Goal: Task Accomplishment & Management: Use online tool/utility

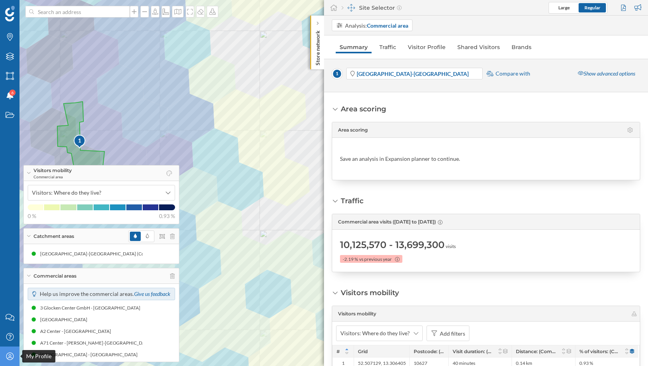
click at [9, 355] on icon at bounding box center [9, 356] width 7 height 7
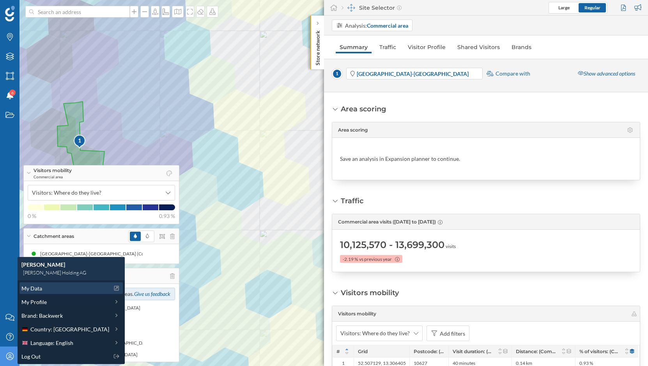
click at [55, 290] on div "My Data" at bounding box center [65, 289] width 88 height 8
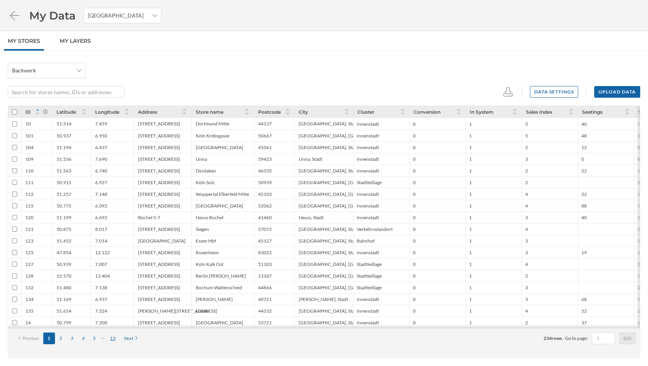
click at [112, 337] on div "13" at bounding box center [113, 339] width 14 height 12
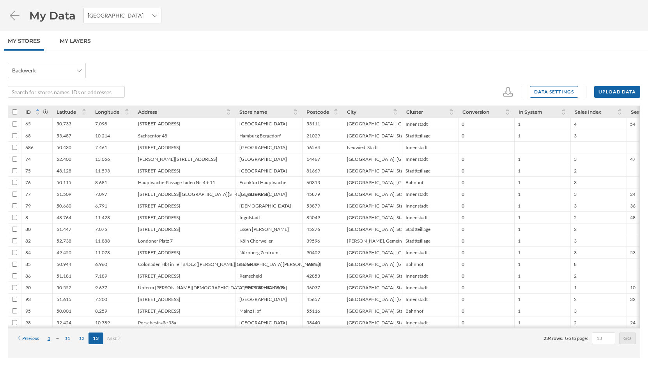
click at [52, 340] on div "1" at bounding box center [48, 339] width 11 height 12
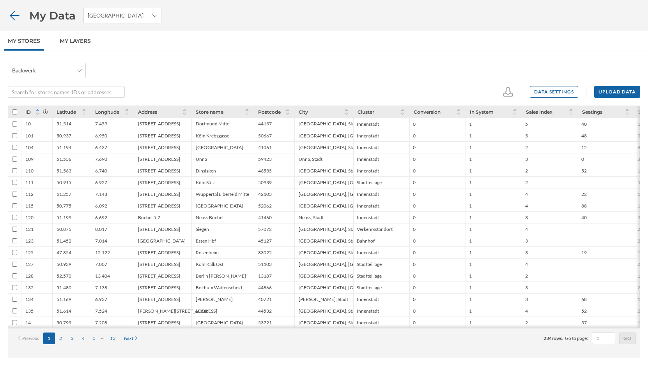
click at [16, 17] on icon at bounding box center [15, 15] width 14 height 11
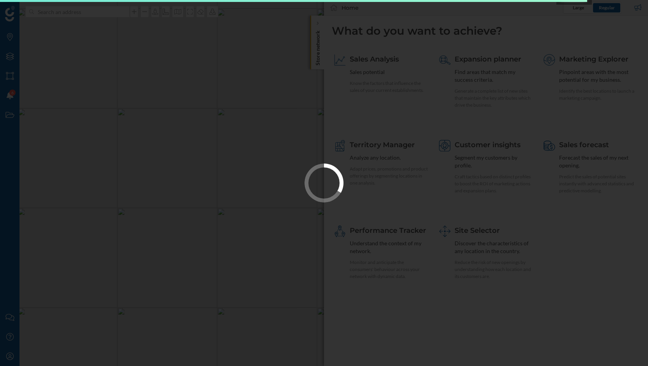
click at [12, 356] on div at bounding box center [324, 183] width 648 height 366
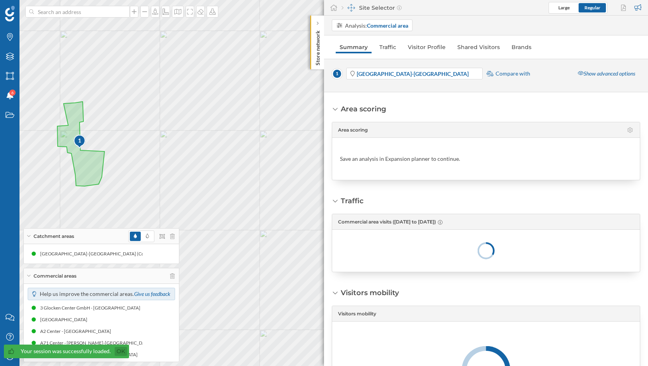
click at [115, 353] on link "Ok" at bounding box center [121, 351] width 12 height 9
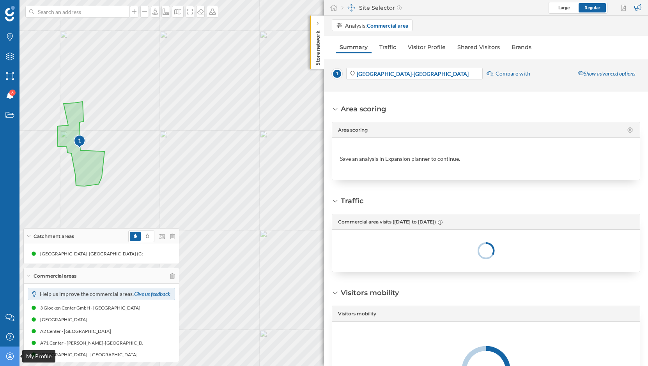
click at [11, 357] on icon "My Profile" at bounding box center [10, 357] width 10 height 8
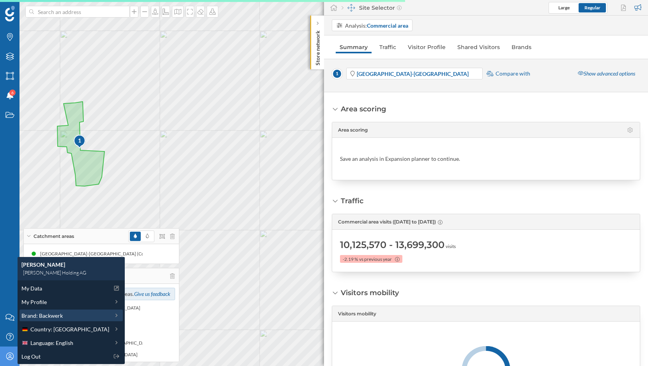
click at [50, 318] on span "Brand: Backwerk" at bounding box center [41, 316] width 41 height 8
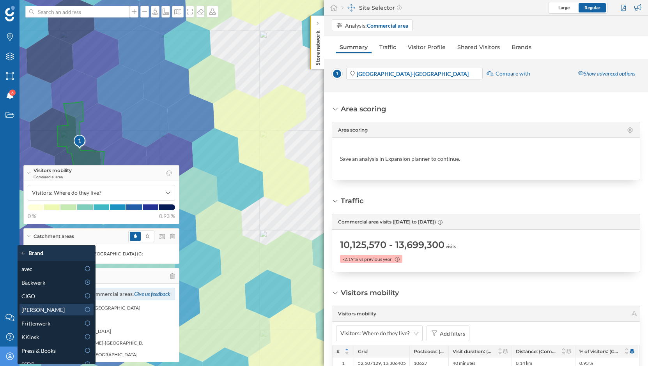
click at [88, 311] on icon at bounding box center [87, 309] width 7 height 5
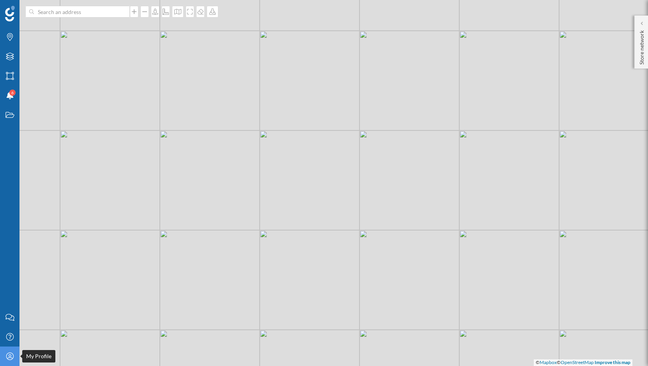
click at [16, 358] on div "My Profile" at bounding box center [9, 356] width 19 height 19
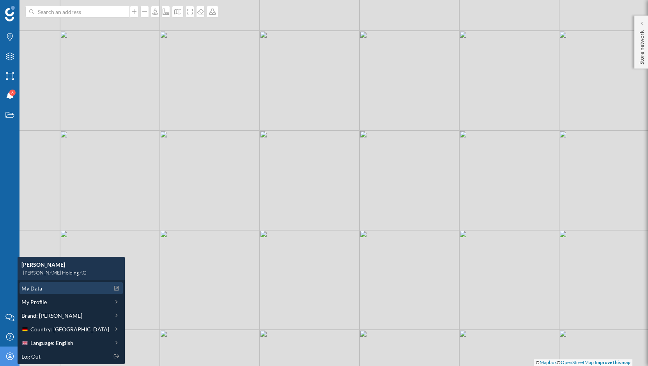
click at [47, 290] on div "My Data" at bounding box center [65, 289] width 88 height 8
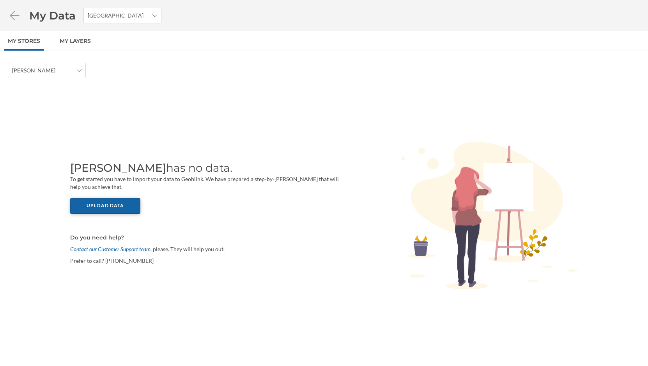
click at [99, 207] on div "Upload data" at bounding box center [105, 206] width 70 height 16
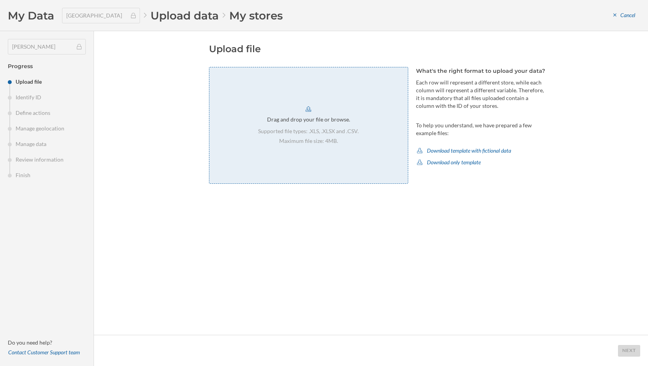
click at [320, 125] on div "Drag and drop your file or browse. Supported file types: .XLS, .XLSX and .CSV. …" at bounding box center [308, 125] width 199 height 117
click at [262, 121] on div "Drag and drop your file or browse. Supported file types: .XLS, .XLSX and .CSV. …" at bounding box center [308, 125] width 199 height 117
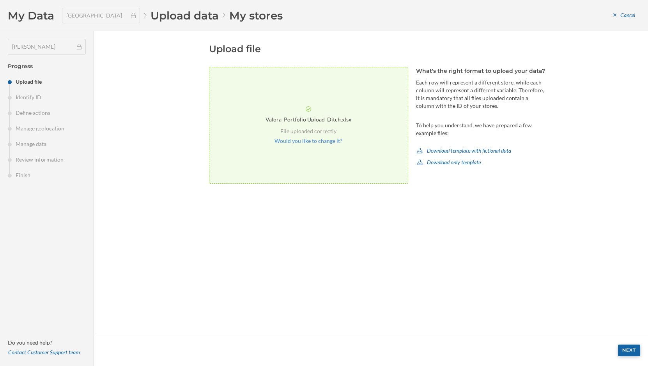
click at [624, 353] on div "Next" at bounding box center [629, 351] width 22 height 12
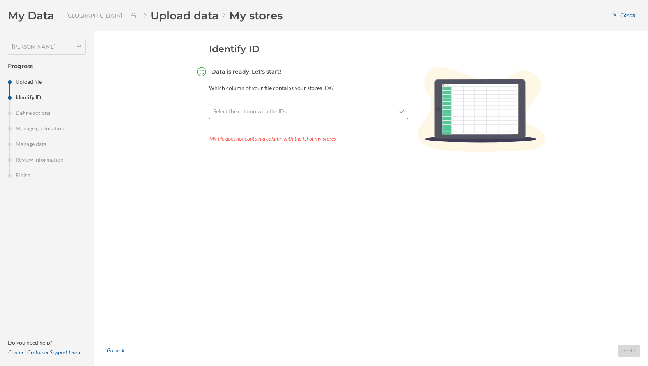
click at [360, 109] on span "Select the column with the IDs" at bounding box center [304, 112] width 182 height 8
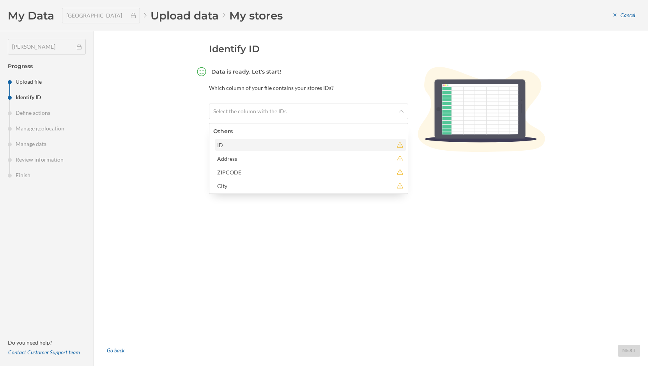
click at [342, 143] on div "ID" at bounding box center [305, 145] width 176 height 8
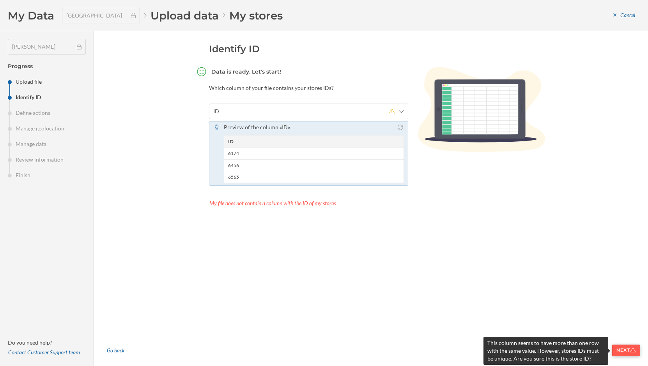
click at [620, 352] on div "Next" at bounding box center [626, 351] width 28 height 12
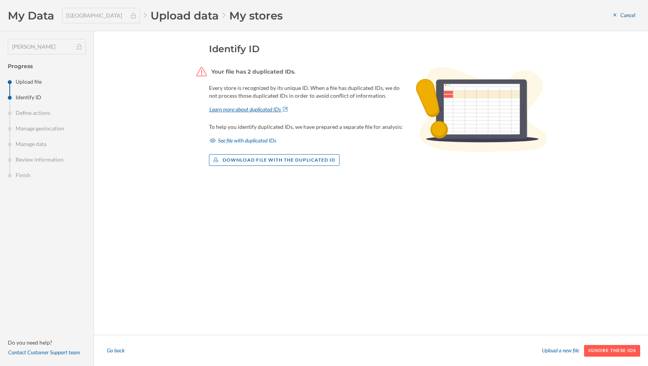
click at [265, 111] on div "Learn more about duplicated IDs" at bounding box center [249, 110] width 80 height 12
click at [264, 158] on div "Download file with the duplicated ID" at bounding box center [274, 160] width 131 height 12
click at [244, 206] on div "XLS" at bounding box center [238, 205] width 50 height 8
click at [286, 160] on div "Download file with the duplicated ID" at bounding box center [274, 160] width 131 height 12
click at [242, 221] on div "XLSX" at bounding box center [238, 219] width 50 height 8
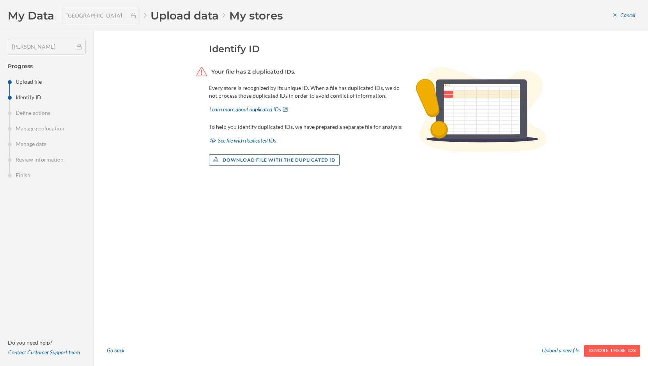
click at [549, 350] on div "Upload a new file" at bounding box center [560, 351] width 47 height 12
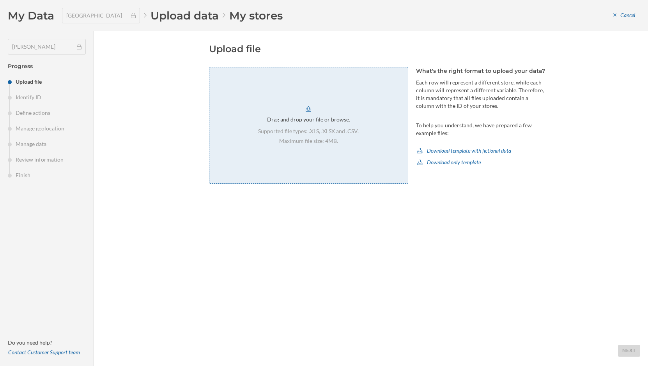
click at [309, 119] on div "Drag and drop your file or browse." at bounding box center [308, 120] width 83 height 8
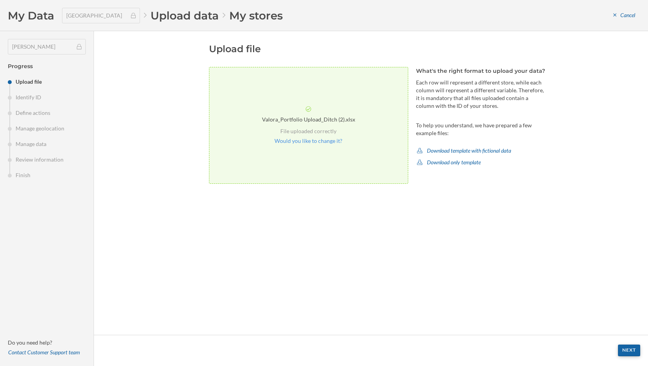
click at [628, 349] on div "Next" at bounding box center [629, 351] width 22 height 12
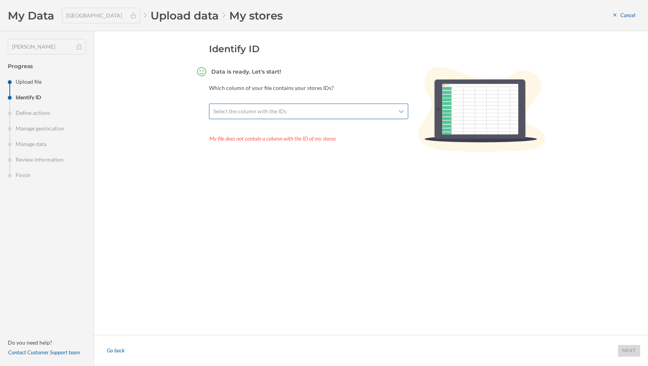
click at [401, 110] on icon at bounding box center [401, 111] width 5 height 5
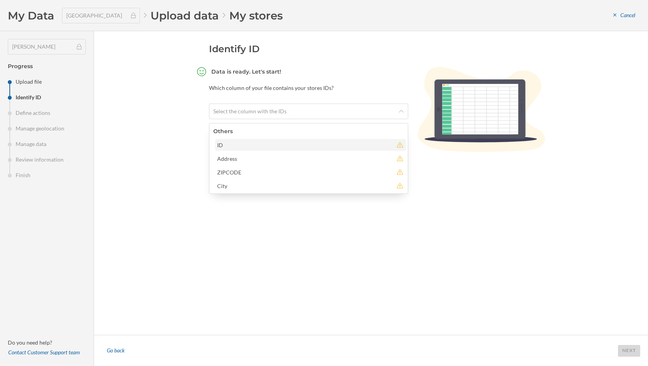
click at [348, 141] on div "ID" at bounding box center [305, 145] width 176 height 8
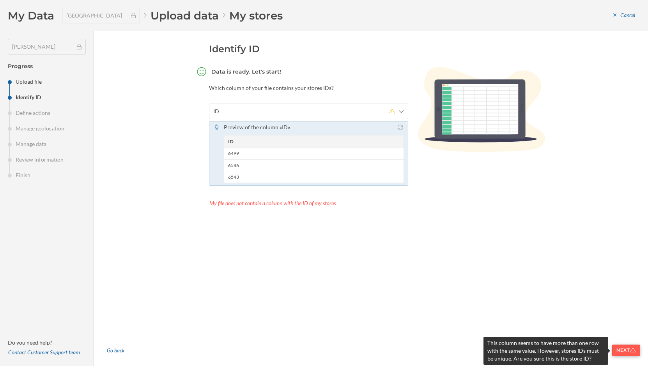
click at [615, 352] on div "Next" at bounding box center [626, 351] width 28 height 12
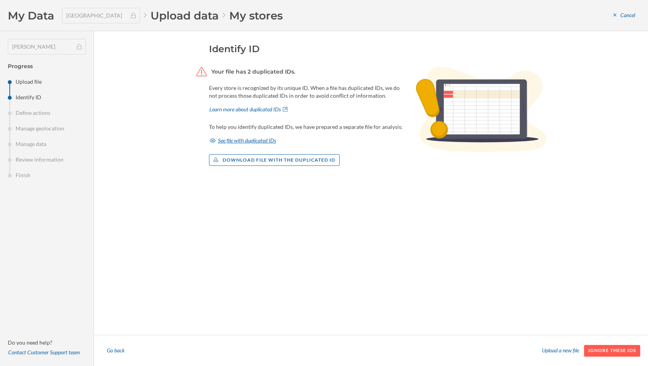
click at [259, 145] on div "See file with duplicated IDs" at bounding box center [243, 141] width 68 height 12
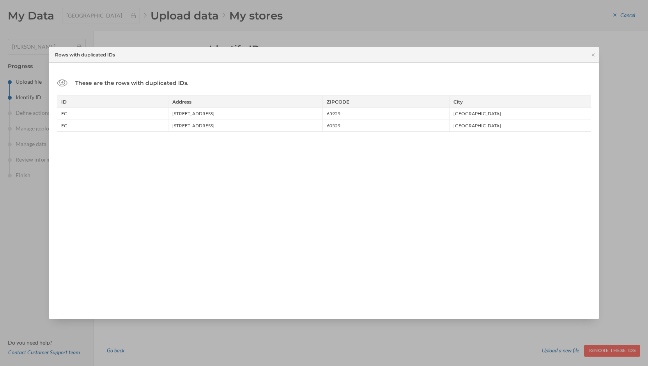
drag, startPoint x: 61, startPoint y: 100, endPoint x: 143, endPoint y: 139, distance: 91.2
click at [143, 139] on div "These are the rows with duplicated IDs. ID Address ZIPCODE City EG Königsteine …" at bounding box center [324, 191] width 550 height 256
copy div "ID Address ZIPCODE City EG Königsteine Sttraße 144 65929 Frankfurt am Main EG R…"
click at [592, 56] on icon at bounding box center [593, 55] width 6 height 5
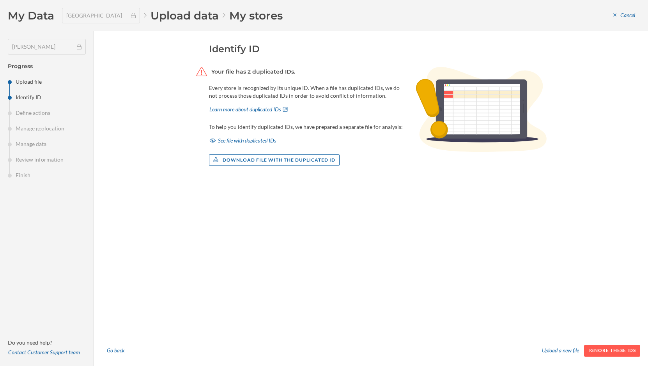
click at [561, 348] on div "Upload a new file" at bounding box center [560, 351] width 47 height 12
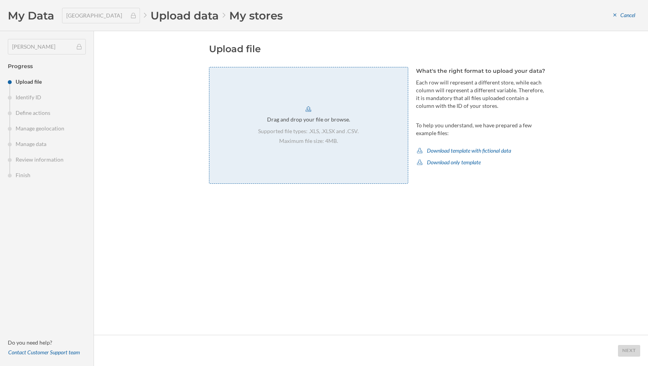
click at [358, 133] on div "Drag and drop your file or browse. Supported file types: .XLS, .XLSX and .CSV. …" at bounding box center [308, 125] width 199 height 117
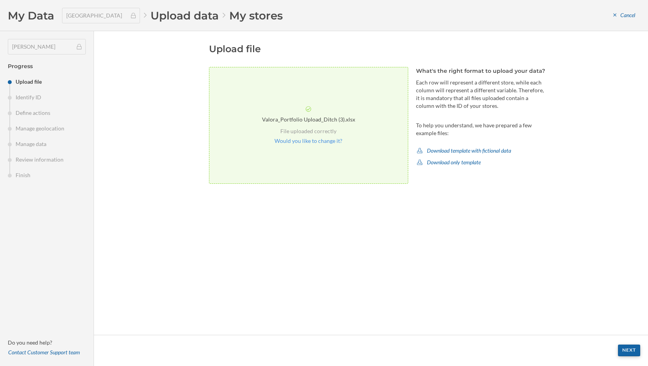
click at [637, 351] on div "Next" at bounding box center [629, 351] width 22 height 12
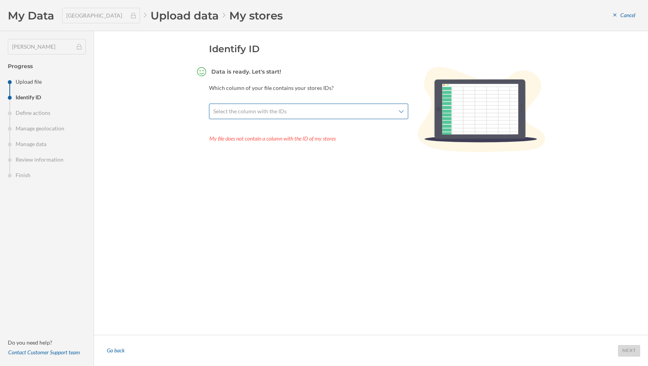
click at [398, 112] on div "Select the column with the IDs" at bounding box center [308, 112] width 199 height 16
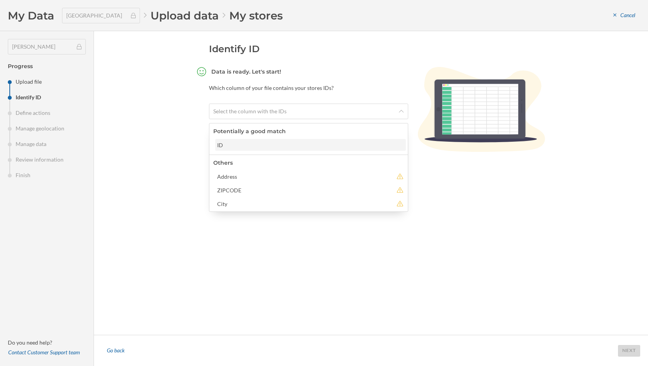
click at [384, 142] on div "ID" at bounding box center [310, 145] width 186 height 8
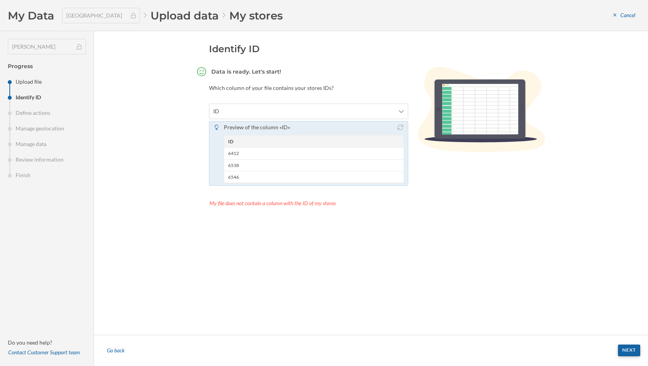
click at [624, 351] on div "Next" at bounding box center [629, 351] width 22 height 12
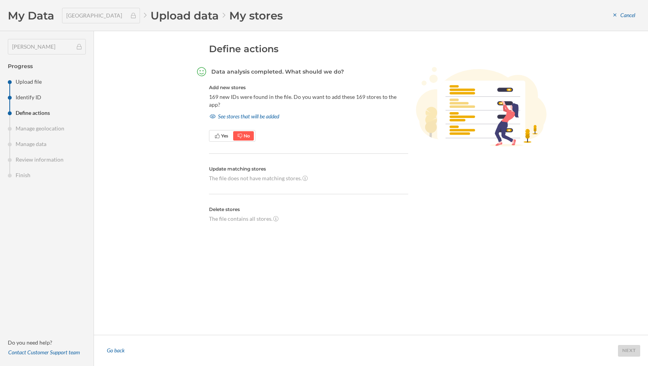
click at [217, 130] on div "Yes No" at bounding box center [232, 136] width 46 height 12
click at [217, 133] on span "Yes" at bounding box center [221, 136] width 14 height 7
click at [630, 349] on div "Next" at bounding box center [629, 351] width 22 height 12
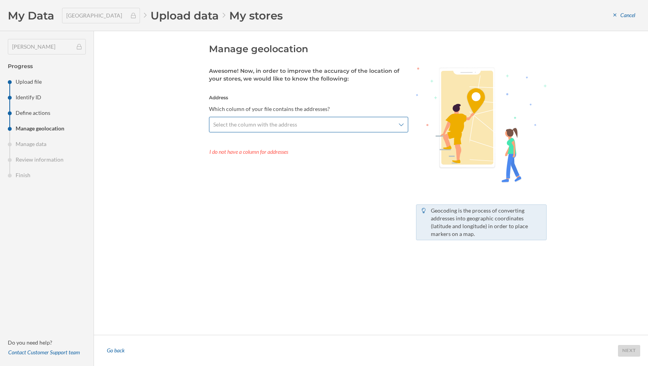
click at [371, 130] on div "Select the column with the address" at bounding box center [308, 125] width 199 height 16
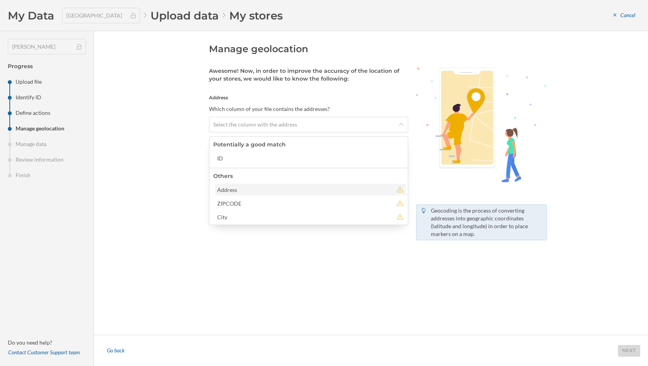
click at [353, 186] on div "Address" at bounding box center [305, 190] width 176 height 8
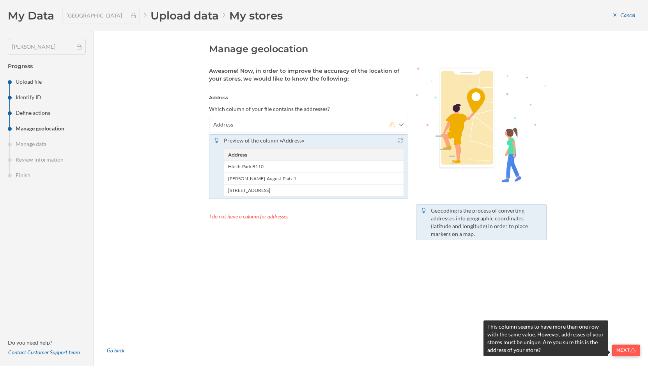
click at [622, 347] on div "Next" at bounding box center [626, 351] width 28 height 12
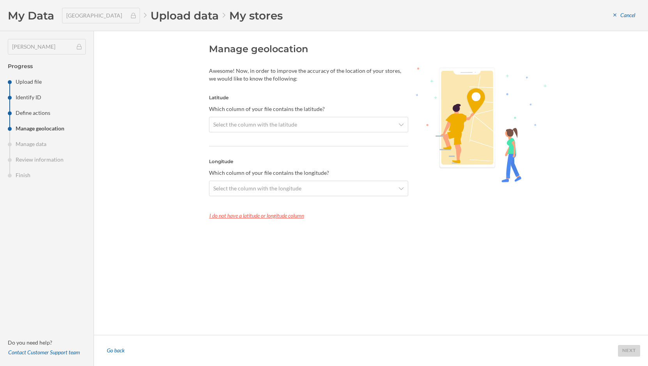
click at [287, 215] on div "I do not have a latitude or longitude column" at bounding box center [308, 216] width 199 height 12
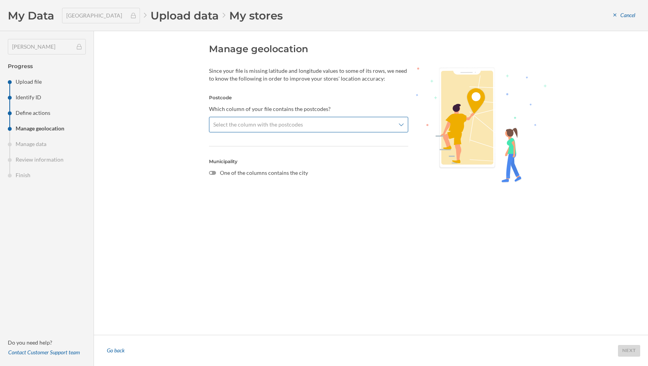
click at [362, 127] on span "Select the column with the postcodes" at bounding box center [304, 125] width 182 height 8
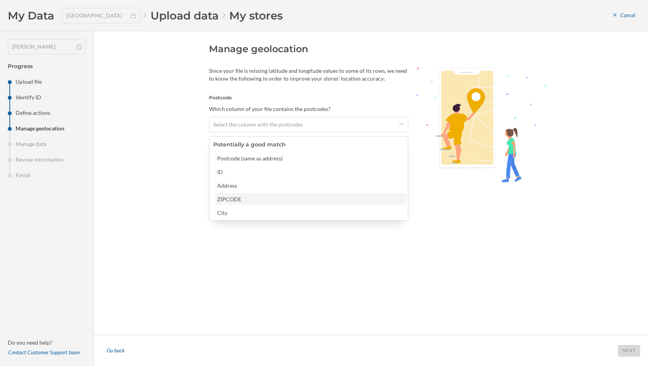
click at [338, 198] on div "ZIPCODE" at bounding box center [310, 199] width 186 height 8
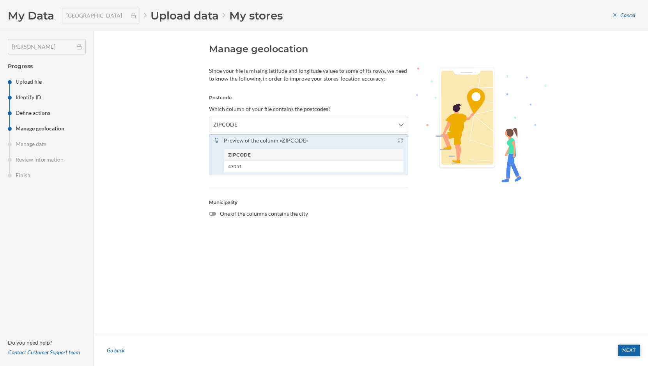
click at [630, 351] on div "Next" at bounding box center [629, 351] width 22 height 12
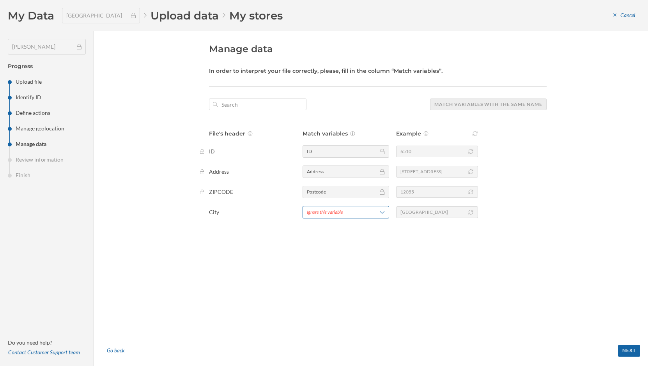
click at [347, 212] on span "Ignore this variable" at bounding box center [336, 212] width 58 height 7
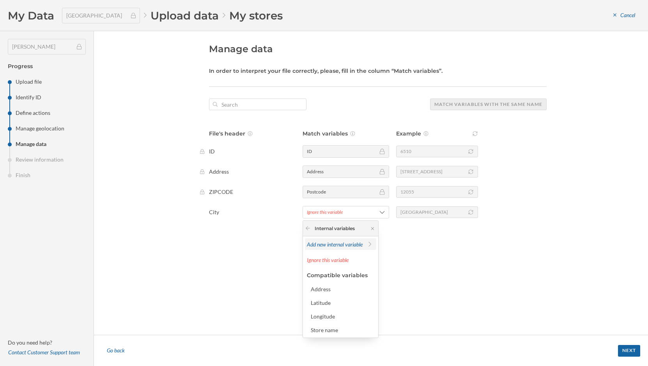
click at [348, 246] on span "Add new internal variable" at bounding box center [335, 244] width 56 height 7
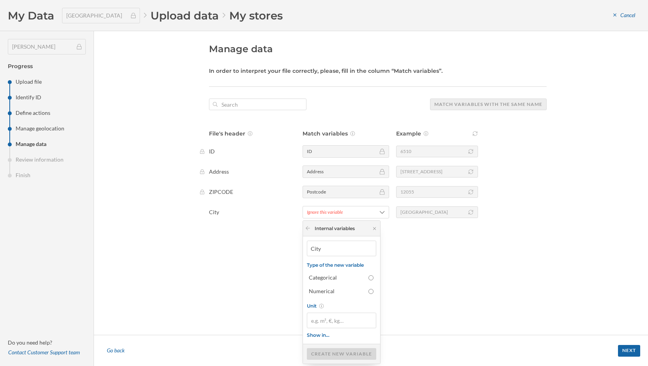
scroll to position [10, 0]
click at [364, 277] on div "Categorical" at bounding box center [341, 277] width 65 height 8
click at [368, 277] on input "Categorical" at bounding box center [370, 277] width 5 height 5
radio input "true"
click at [346, 352] on div "Create new variable" at bounding box center [341, 354] width 69 height 12
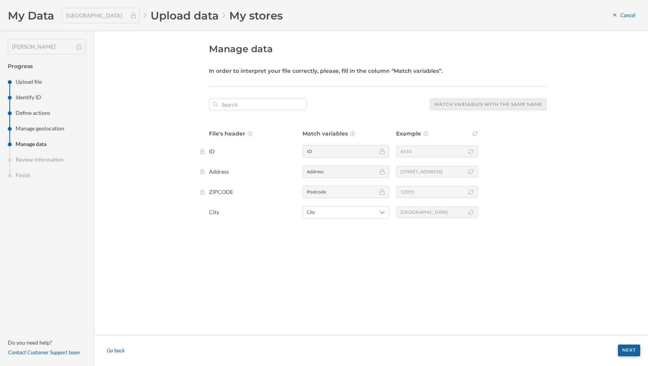
click at [627, 352] on div "Next" at bounding box center [629, 351] width 22 height 12
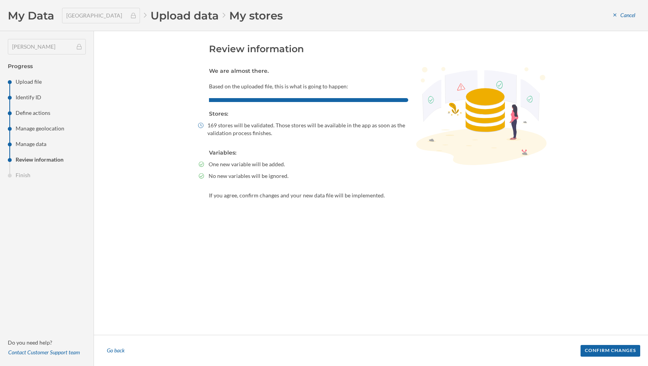
click at [627, 352] on div "Confirm changes" at bounding box center [610, 351] width 60 height 12
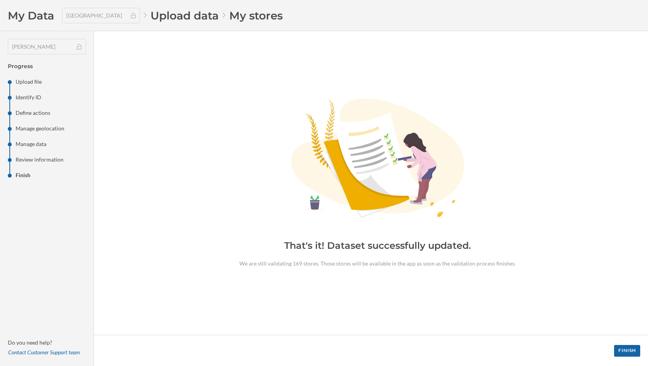
click at [627, 352] on div "Finish" at bounding box center [627, 351] width 26 height 12
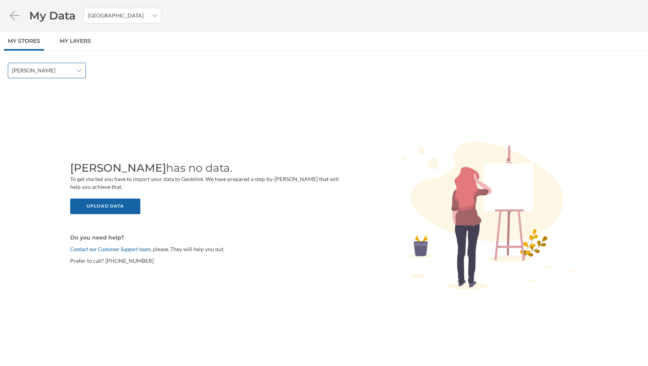
click at [74, 71] on div "Ditsch" at bounding box center [47, 71] width 78 height 16
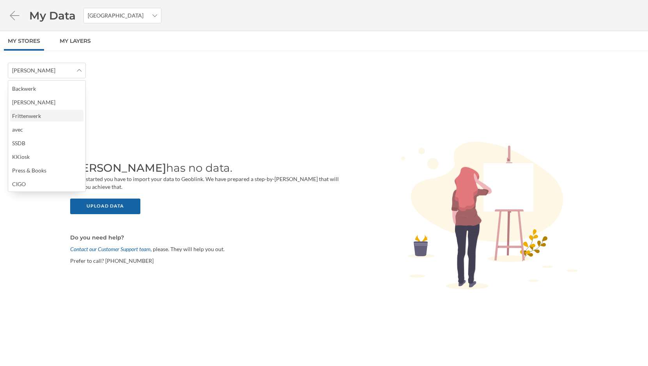
click at [60, 115] on div "Frittenwerk" at bounding box center [46, 116] width 69 height 8
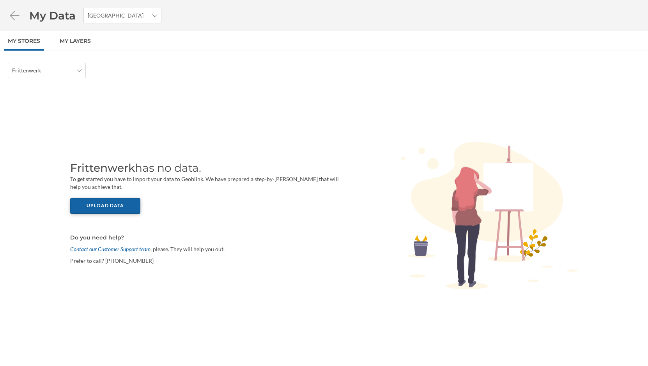
click at [119, 207] on div "Upload data" at bounding box center [105, 206] width 70 height 16
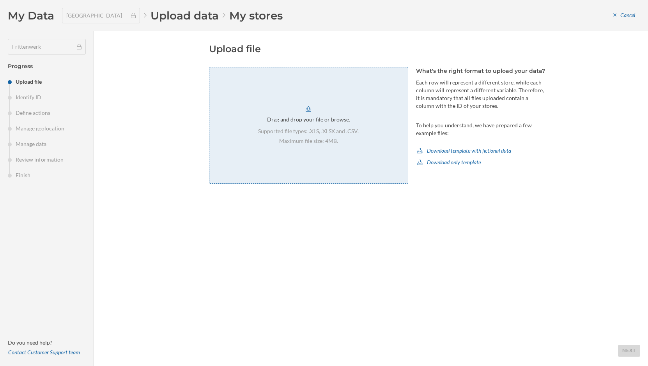
click at [290, 117] on div "Drag and drop your file or browse." at bounding box center [308, 120] width 83 height 8
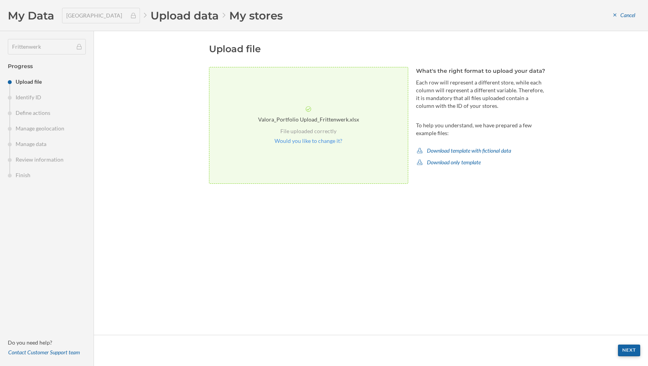
click at [626, 352] on div "Next" at bounding box center [629, 351] width 22 height 12
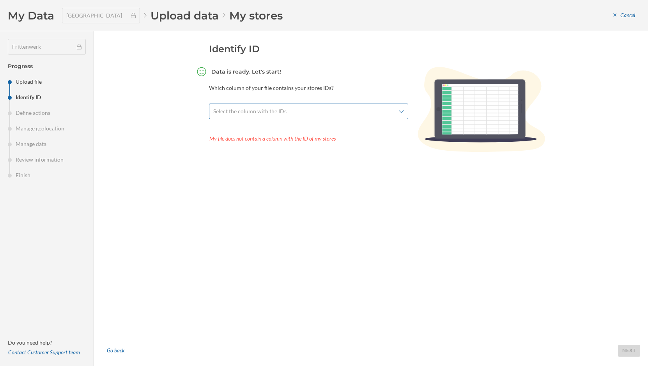
click at [396, 114] on div "Select the column with the IDs" at bounding box center [308, 112] width 199 height 16
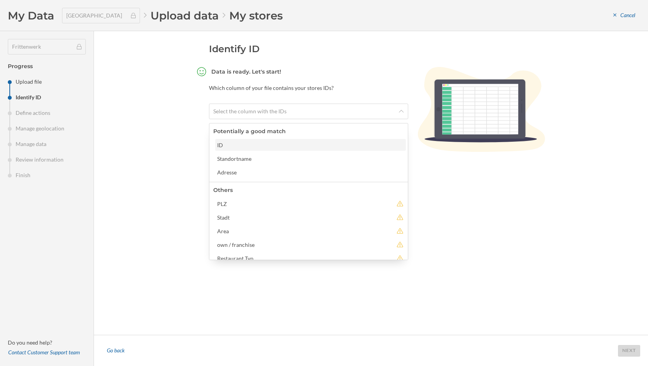
click at [337, 146] on div "ID" at bounding box center [310, 145] width 186 height 8
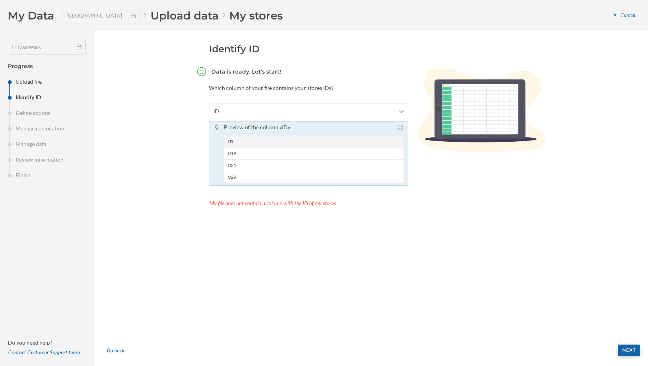
click at [624, 352] on div "Next" at bounding box center [629, 351] width 22 height 12
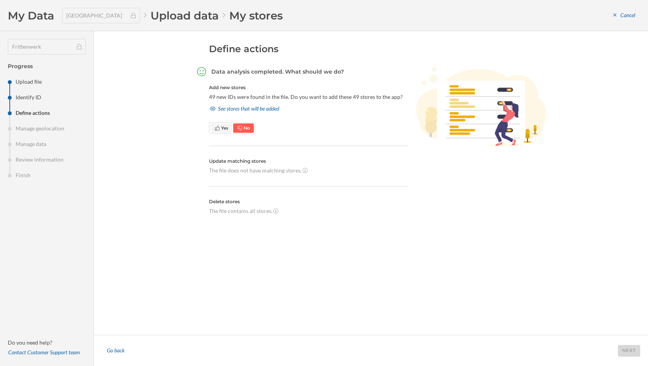
click at [221, 127] on span "Yes" at bounding box center [224, 128] width 7 height 6
click at [635, 351] on div "Next" at bounding box center [629, 351] width 22 height 12
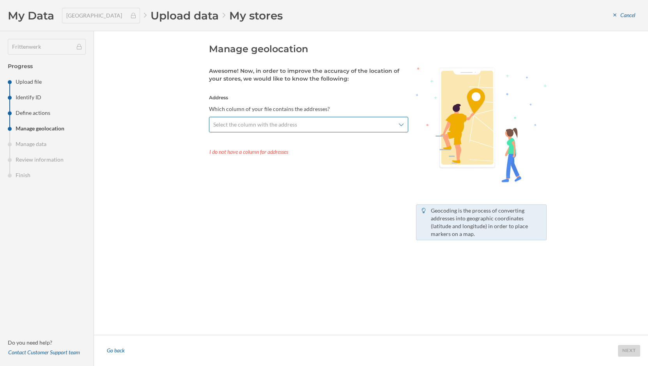
click at [390, 127] on span "Select the column with the address" at bounding box center [304, 125] width 182 height 8
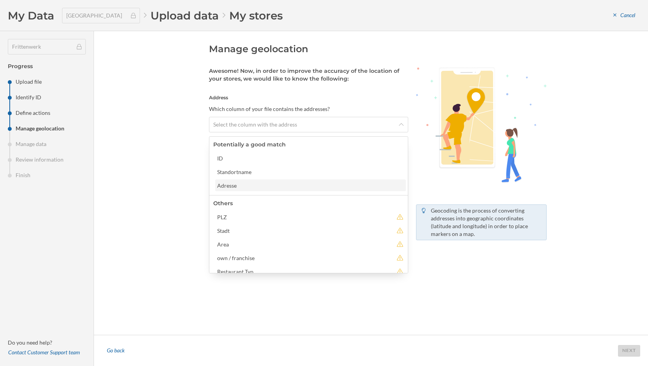
click at [224, 186] on div "Adresse" at bounding box center [310, 186] width 186 height 8
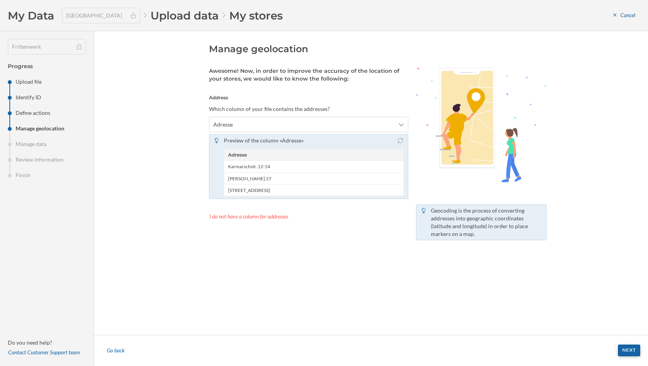
click at [634, 352] on div "Next" at bounding box center [629, 351] width 22 height 12
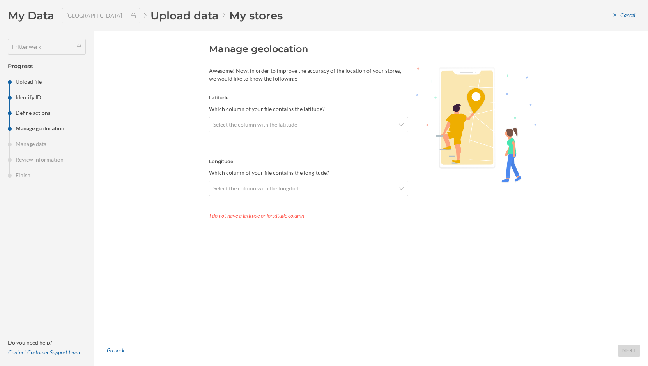
click at [282, 219] on div "I do not have a latitude or longitude column" at bounding box center [308, 216] width 199 height 12
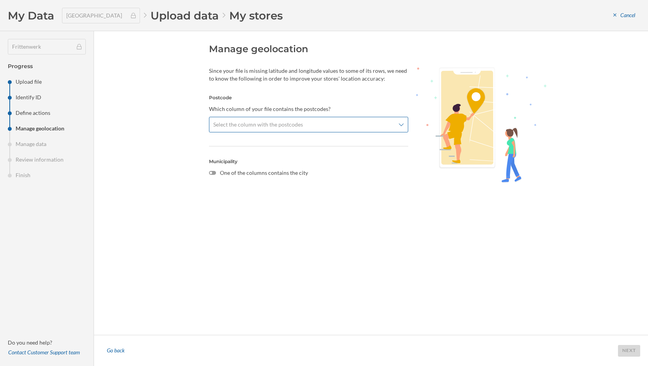
click at [343, 128] on span "Select the column with the postcodes" at bounding box center [304, 125] width 182 height 8
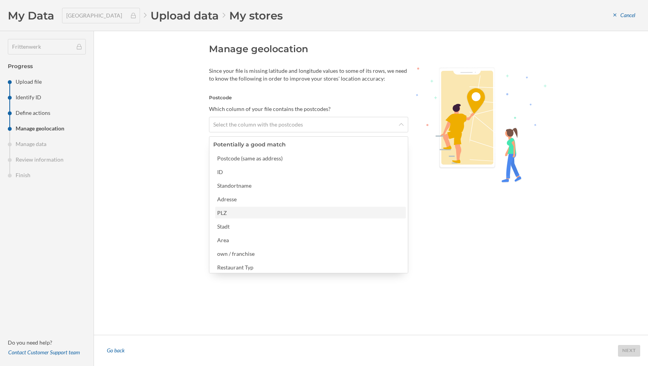
click at [286, 211] on div "PLZ" at bounding box center [310, 213] width 186 height 8
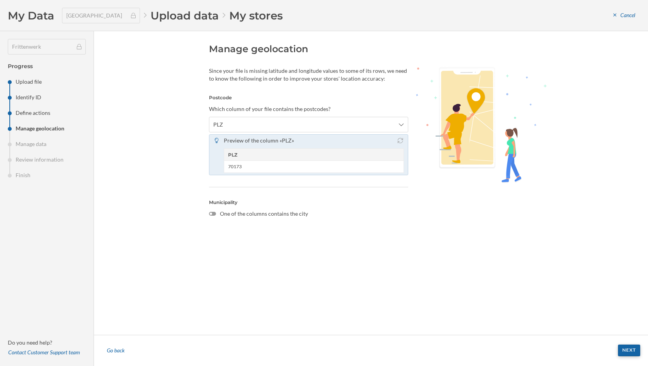
click at [627, 350] on div "Next" at bounding box center [629, 351] width 22 height 12
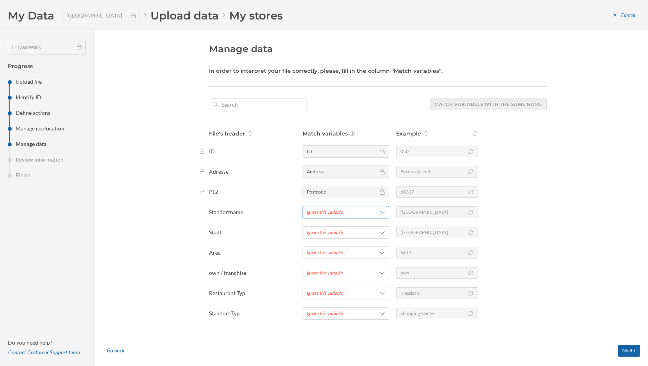
click at [359, 214] on span "Ignore this variable" at bounding box center [336, 212] width 58 height 7
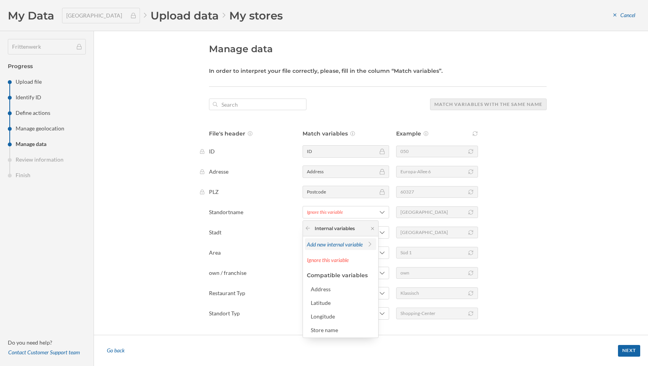
click at [351, 248] on div "Add new internal variable" at bounding box center [335, 244] width 56 height 8
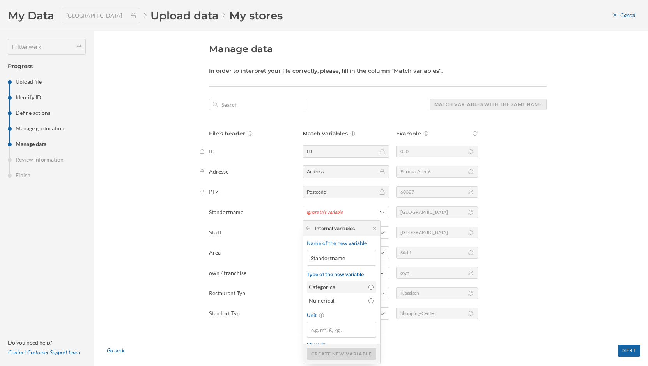
click at [349, 287] on div "Categorical" at bounding box center [337, 287] width 56 height 8
click at [368, 287] on input "Categorical" at bounding box center [370, 287] width 5 height 5
radio input "true"
click at [336, 352] on div "Create new variable" at bounding box center [341, 354] width 69 height 12
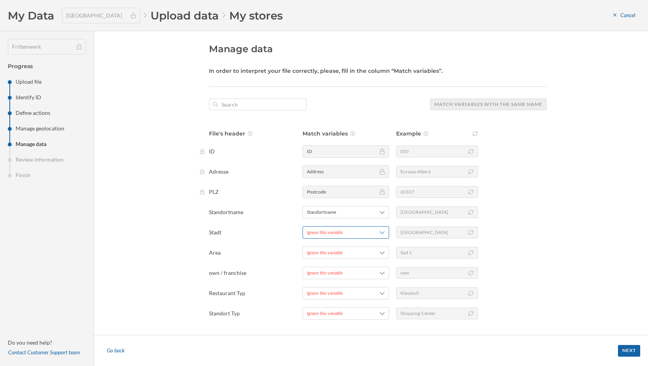
click at [352, 233] on span "Ignore this variable" at bounding box center [336, 232] width 58 height 7
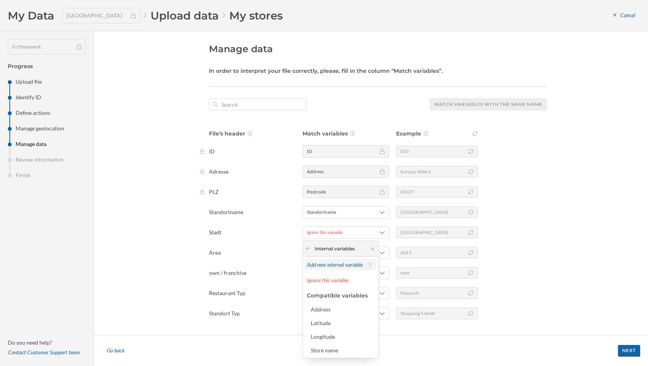
click at [342, 265] on span "Add new internal variable" at bounding box center [335, 265] width 56 height 7
click at [368, 308] on input "Categorical" at bounding box center [370, 307] width 5 height 5
radio input "true"
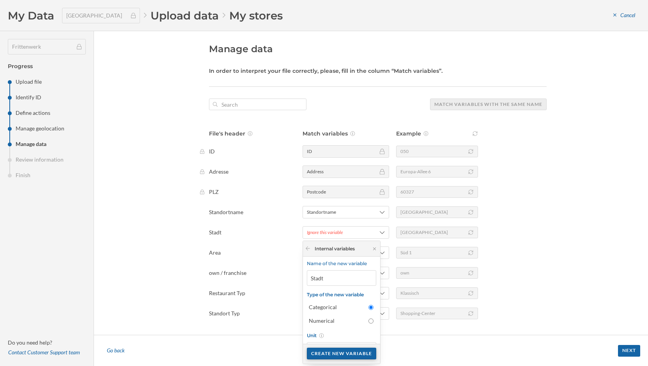
click at [341, 355] on div "Create new variable" at bounding box center [341, 354] width 69 height 12
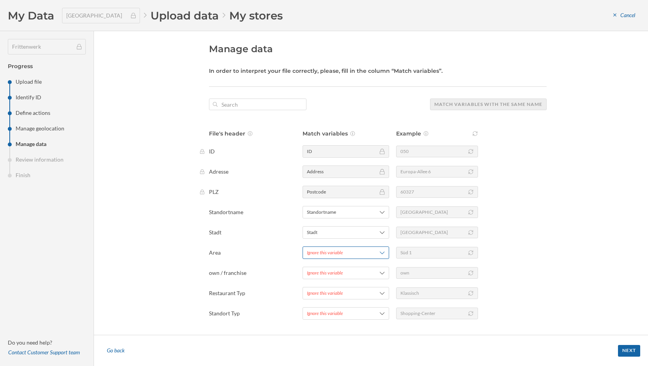
click at [347, 251] on span "Ignore this variable" at bounding box center [336, 252] width 58 height 7
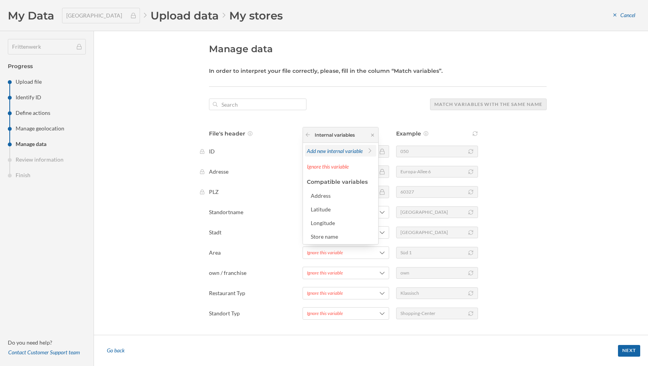
click at [350, 150] on span "Add new internal variable" at bounding box center [335, 151] width 56 height 7
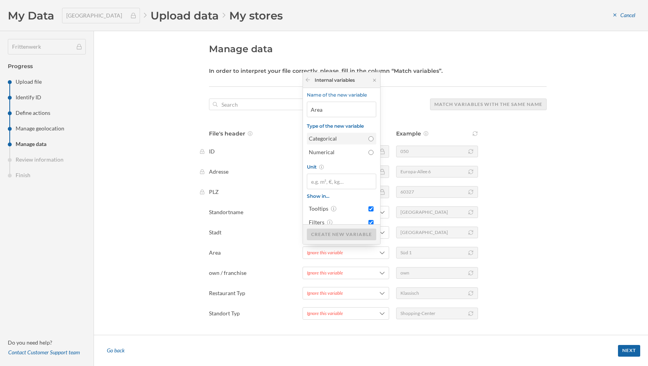
click at [368, 138] on input "Categorical" at bounding box center [370, 138] width 5 height 5
radio input "true"
click at [334, 230] on div "Create new variable" at bounding box center [341, 234] width 69 height 12
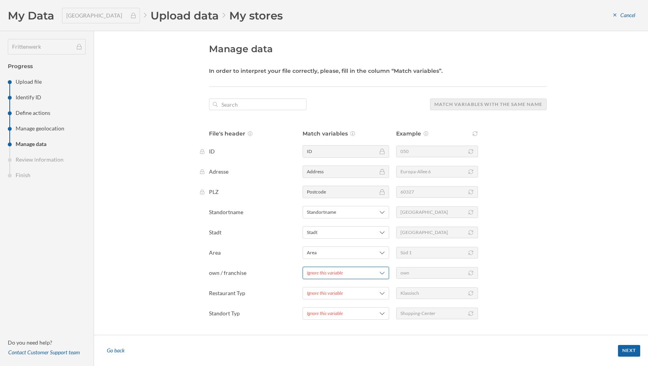
click at [325, 271] on div "Ignore this variable" at bounding box center [325, 273] width 36 height 7
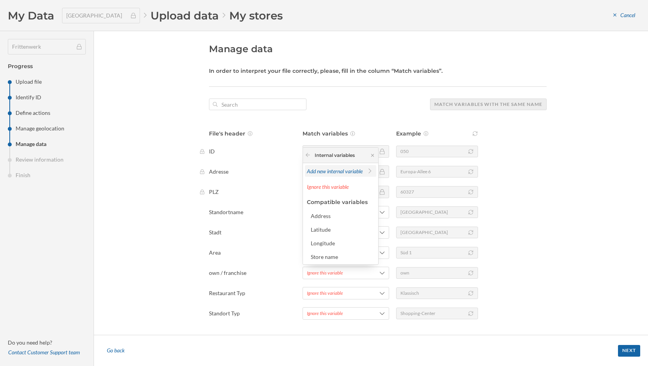
click at [352, 172] on span "Add new internal variable" at bounding box center [335, 171] width 56 height 7
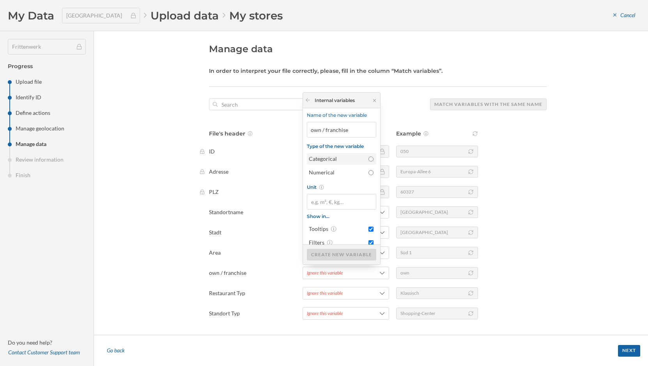
click at [358, 161] on div "Categorical" at bounding box center [337, 159] width 56 height 8
click at [368, 161] on input "Categorical" at bounding box center [370, 159] width 5 height 5
radio input "true"
click at [336, 254] on div "Create new variable" at bounding box center [341, 255] width 69 height 12
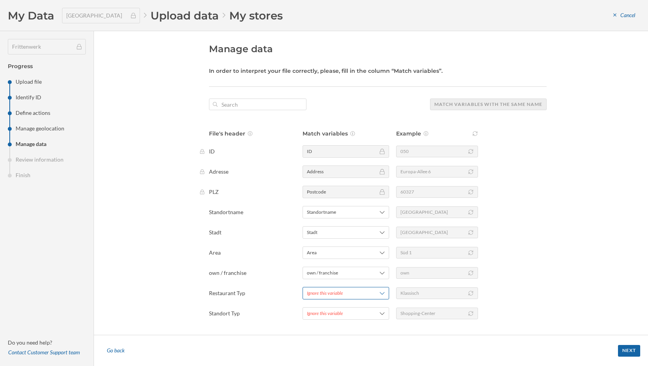
click at [318, 297] on div "Ignore this variable" at bounding box center [345, 293] width 87 height 12
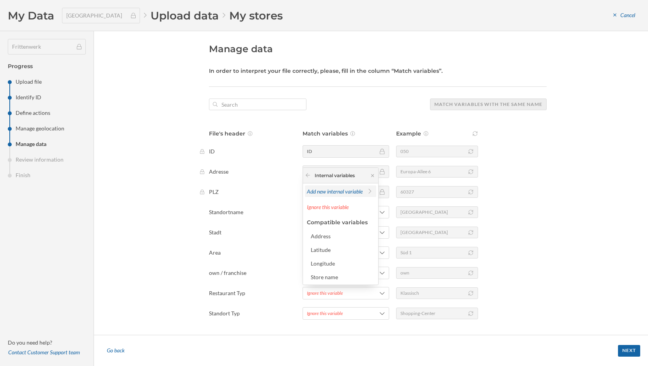
click at [350, 193] on span "Add new internal variable" at bounding box center [335, 191] width 56 height 7
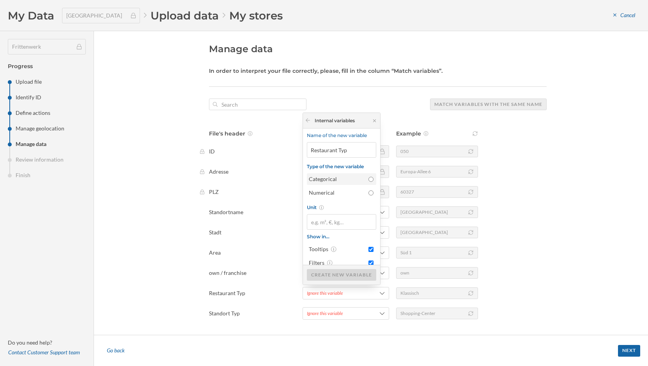
click at [348, 177] on div "Categorical" at bounding box center [337, 179] width 56 height 8
click at [368, 177] on input "Categorical" at bounding box center [370, 179] width 5 height 5
radio input "true"
click at [325, 278] on div "Create new variable" at bounding box center [341, 275] width 69 height 12
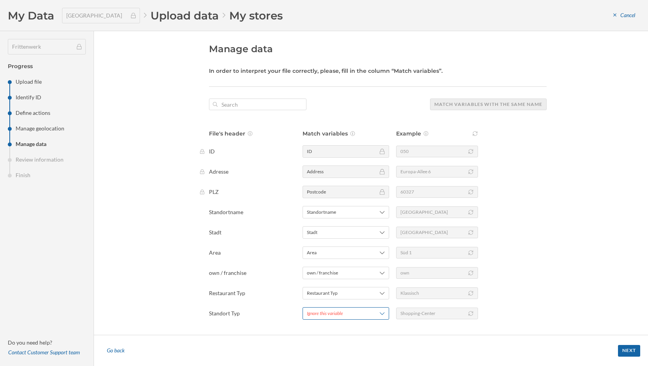
click at [317, 320] on div "Ignore this variable" at bounding box center [345, 314] width 87 height 12
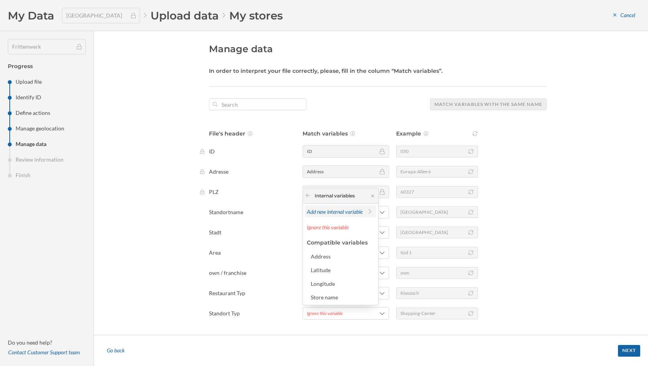
click at [339, 212] on span "Add new internal variable" at bounding box center [335, 212] width 56 height 7
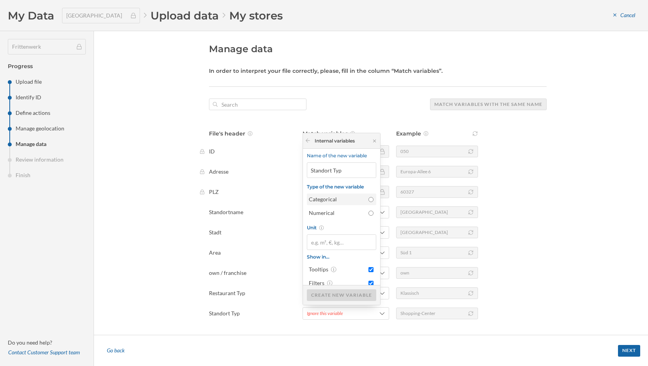
click at [336, 197] on div "Categorical" at bounding box center [337, 200] width 56 height 8
click at [368, 197] on input "Categorical" at bounding box center [370, 199] width 5 height 5
radio input "true"
click at [328, 295] on div "Create new variable" at bounding box center [341, 295] width 69 height 12
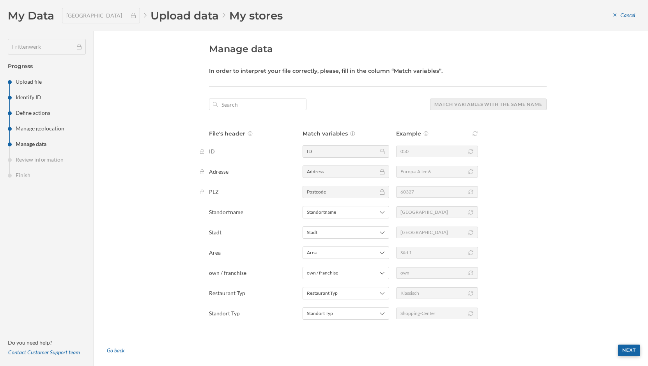
click at [631, 350] on div "Next" at bounding box center [629, 351] width 22 height 12
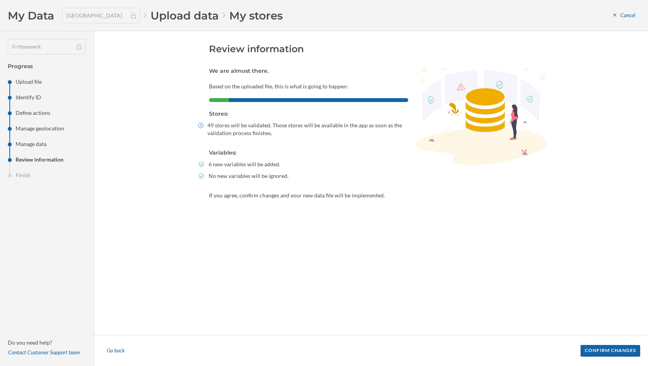
click at [631, 350] on div "Confirm changes" at bounding box center [610, 351] width 60 height 12
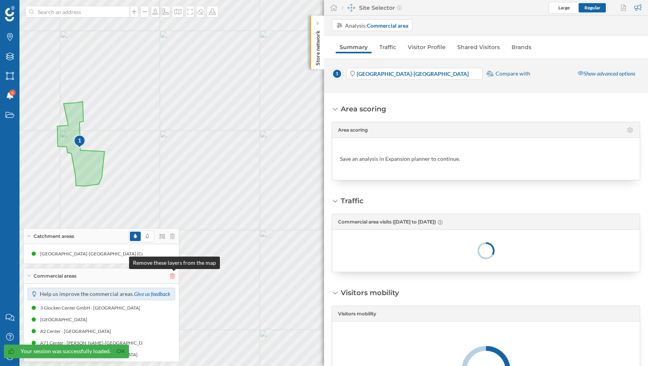
click at [172, 278] on icon at bounding box center [172, 276] width 5 height 5
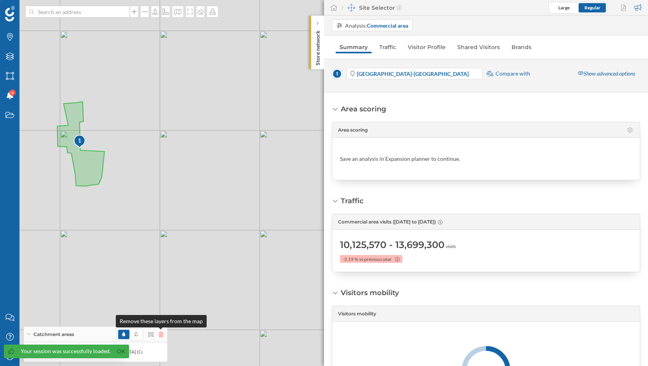
click at [161, 334] on icon at bounding box center [161, 334] width 5 height 5
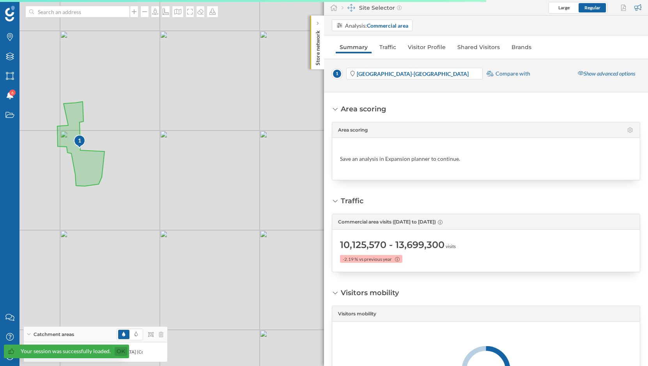
click at [118, 352] on link "Ok" at bounding box center [121, 351] width 12 height 9
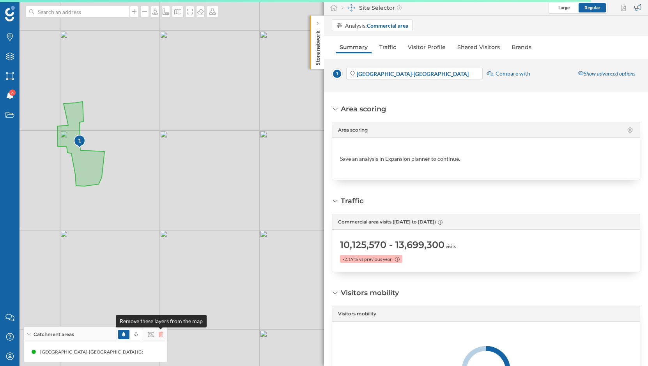
click at [160, 335] on icon at bounding box center [161, 334] width 5 height 5
click at [10, 357] on icon "My Profile" at bounding box center [10, 357] width 10 height 8
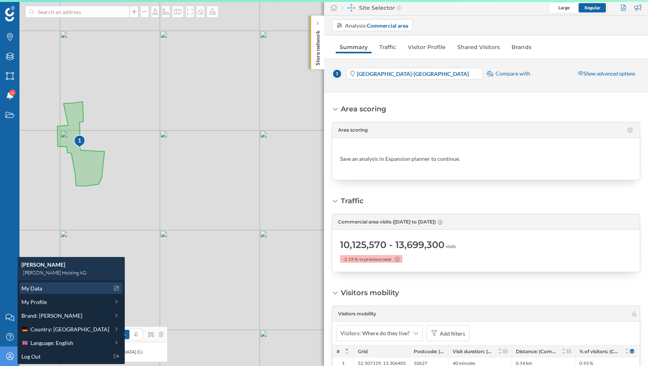
click at [47, 290] on div "My Data" at bounding box center [65, 289] width 88 height 8
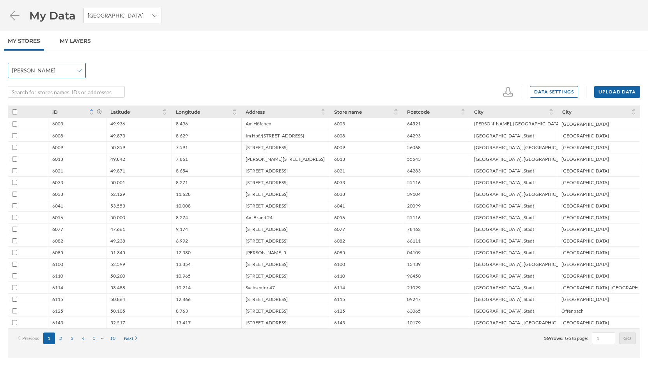
click at [45, 67] on span "[PERSON_NAME]" at bounding box center [42, 71] width 61 height 8
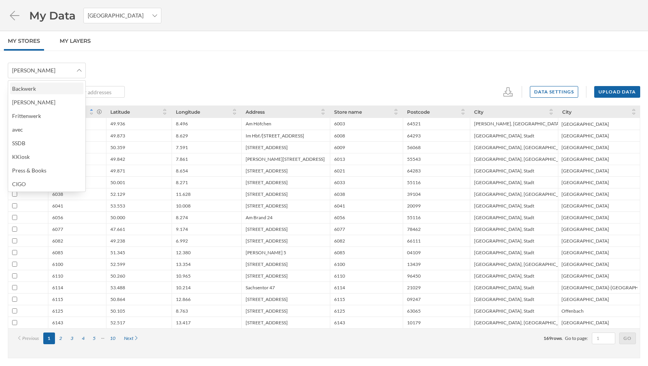
click at [48, 88] on div "Backwerk" at bounding box center [46, 89] width 69 height 8
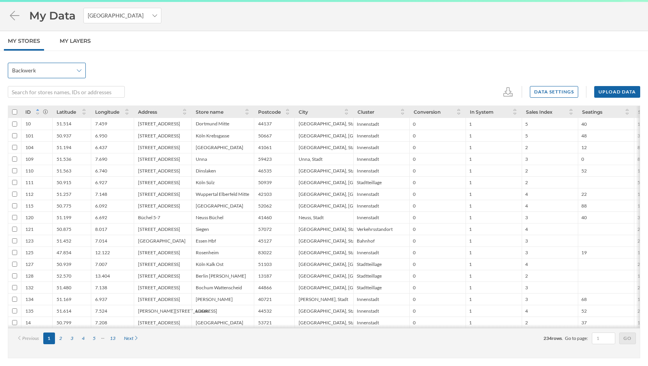
click at [50, 72] on span "Backwerk" at bounding box center [42, 71] width 61 height 8
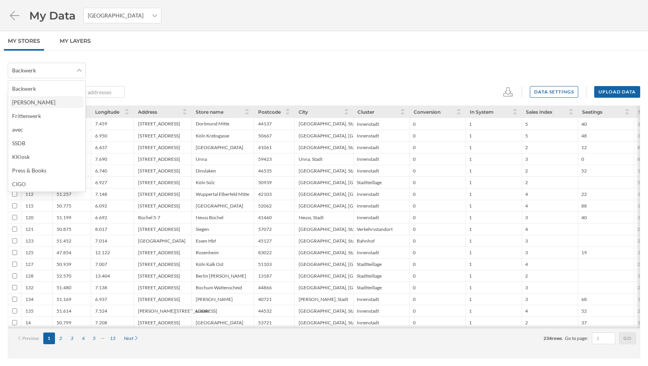
click at [42, 103] on div "[PERSON_NAME]" at bounding box center [46, 102] width 69 height 8
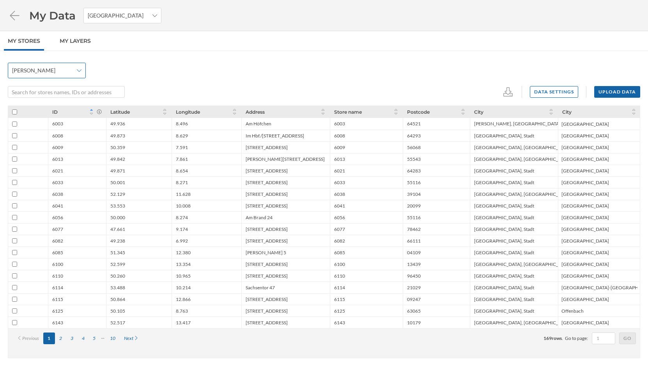
click at [54, 73] on span "[PERSON_NAME]" at bounding box center [42, 71] width 61 height 8
click at [46, 117] on div "Frittenwerk" at bounding box center [46, 116] width 69 height 8
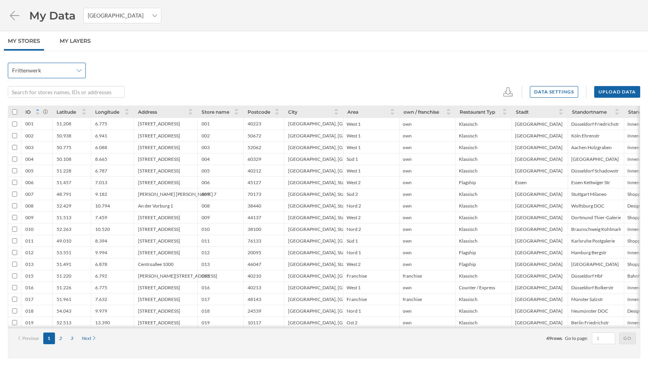
click at [84, 74] on div "Frittenwerk" at bounding box center [47, 71] width 78 height 16
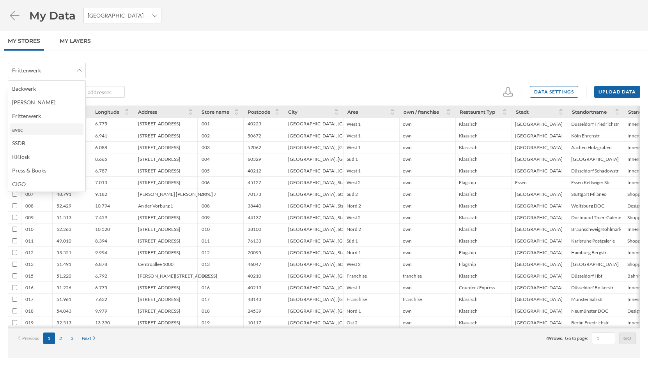
click at [57, 131] on div "avec" at bounding box center [46, 129] width 69 height 8
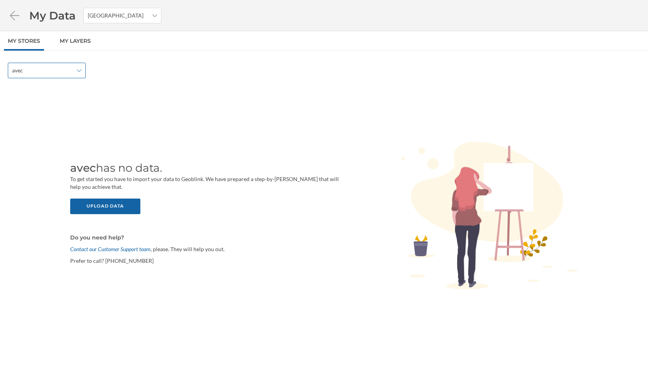
click at [67, 72] on span "avec" at bounding box center [42, 71] width 61 height 8
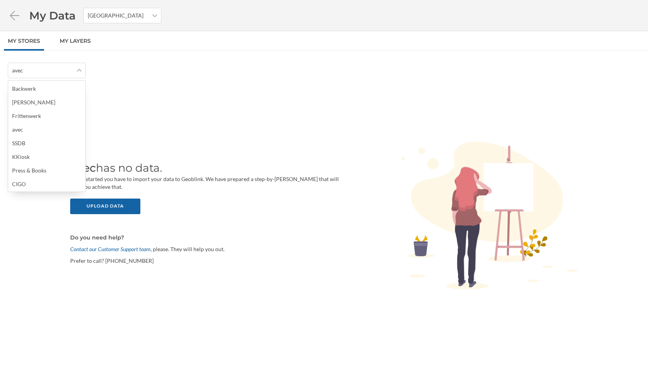
click at [143, 131] on div "avec has no data. To get started you have to import your data to Geoblink. We h…" at bounding box center [324, 216] width 632 height 261
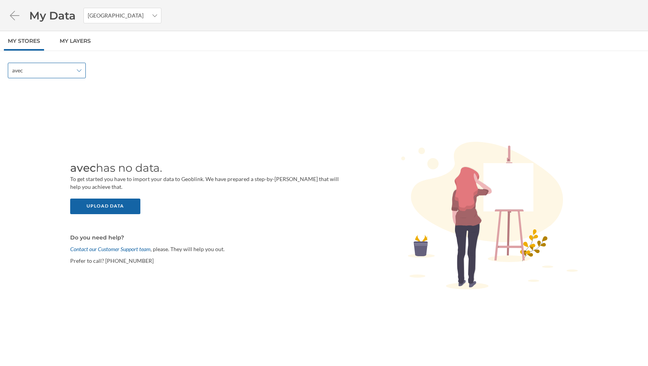
click at [65, 74] on span "avec" at bounding box center [42, 71] width 61 height 8
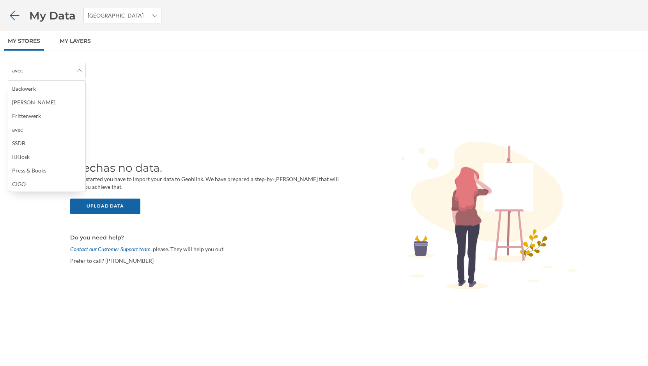
click at [18, 17] on icon at bounding box center [15, 15] width 14 height 11
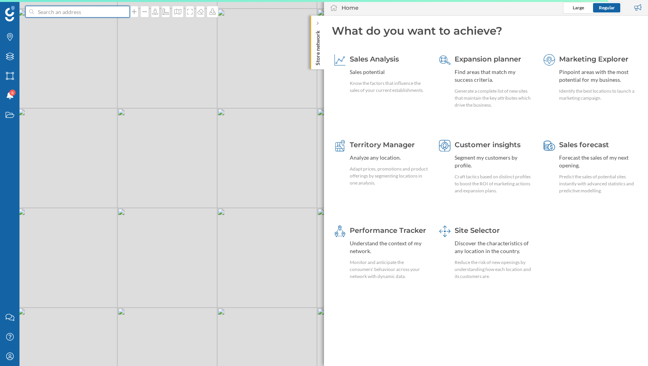
click at [90, 15] on input at bounding box center [77, 12] width 87 height 12
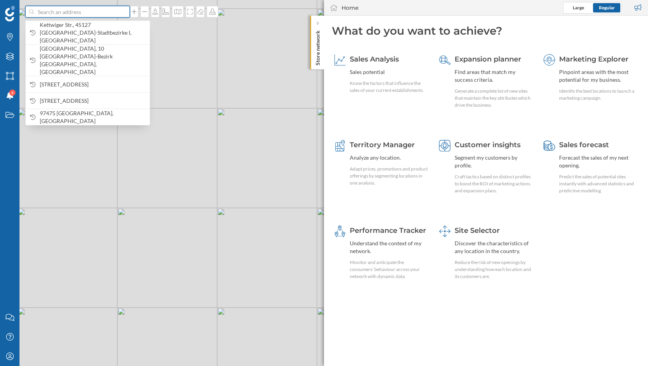
paste input "Bahnhof [GEOGRAPHIC_DATA]"
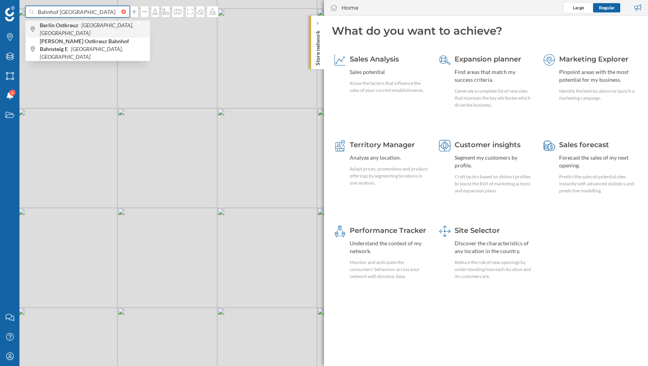
type input "Bahnhof [GEOGRAPHIC_DATA]"
click at [85, 28] on icon "[GEOGRAPHIC_DATA], [GEOGRAPHIC_DATA]" at bounding box center [87, 29] width 94 height 14
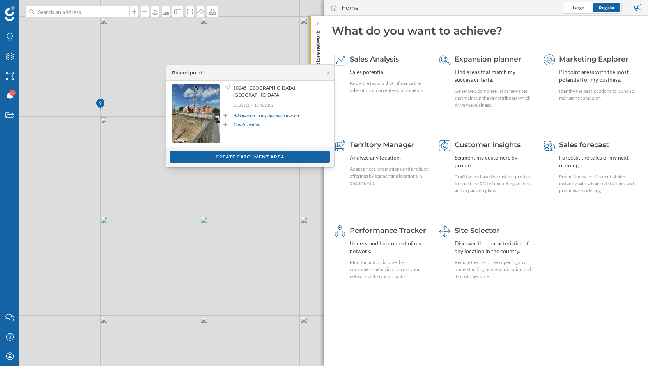
drag, startPoint x: 88, startPoint y: 163, endPoint x: 103, endPoint y: 213, distance: 51.8
click at [103, 213] on div "© Mapbox © OpenStreetMap Improve this map" at bounding box center [324, 183] width 648 height 366
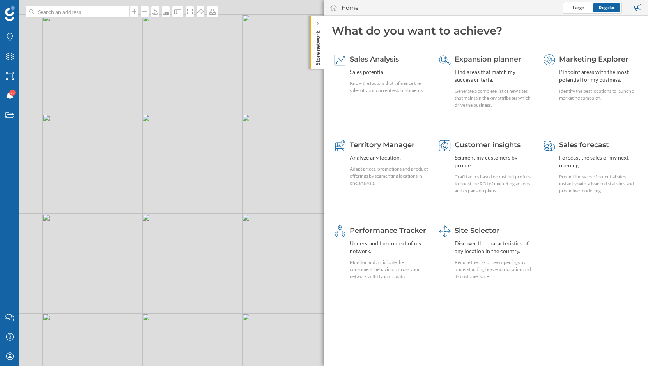
drag, startPoint x: 149, startPoint y: 193, endPoint x: 142, endPoint y: 284, distance: 91.9
click at [142, 284] on div "© Mapbox © OpenStreetMap Improve this map" at bounding box center [324, 183] width 648 height 366
drag, startPoint x: 112, startPoint y: 207, endPoint x: 118, endPoint y: 267, distance: 61.1
click at [118, 267] on div "© Mapbox © OpenStreetMap Improve this map" at bounding box center [324, 183] width 648 height 366
click at [94, 12] on input at bounding box center [77, 12] width 87 height 12
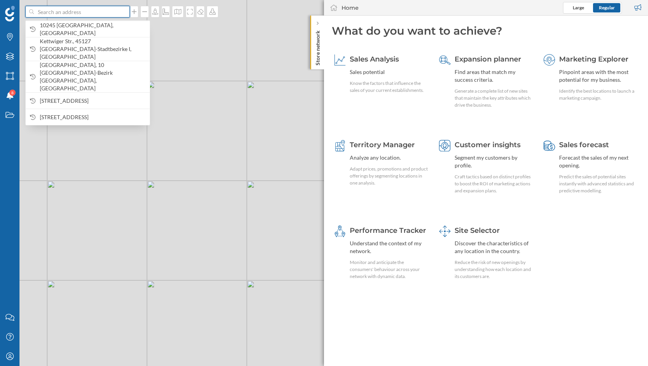
paste input "Bahnhof [GEOGRAPHIC_DATA]"
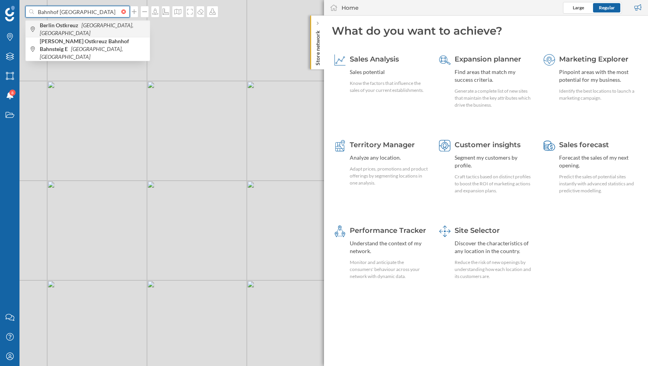
type input "Bahnhof [GEOGRAPHIC_DATA]"
click at [90, 28] on icon "[GEOGRAPHIC_DATA], [GEOGRAPHIC_DATA]" at bounding box center [87, 29] width 94 height 14
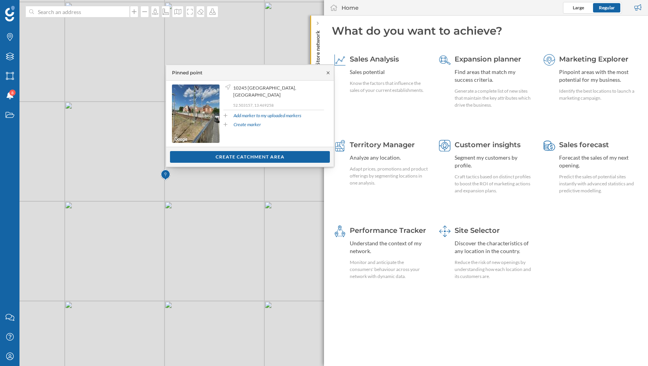
click at [329, 71] on icon at bounding box center [328, 72] width 3 height 3
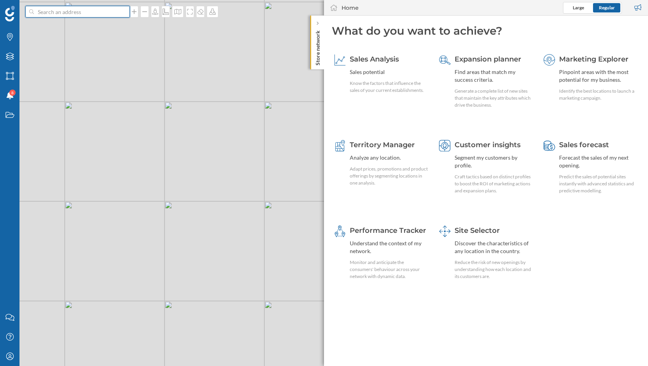
click at [76, 12] on input at bounding box center [77, 12] width 87 height 12
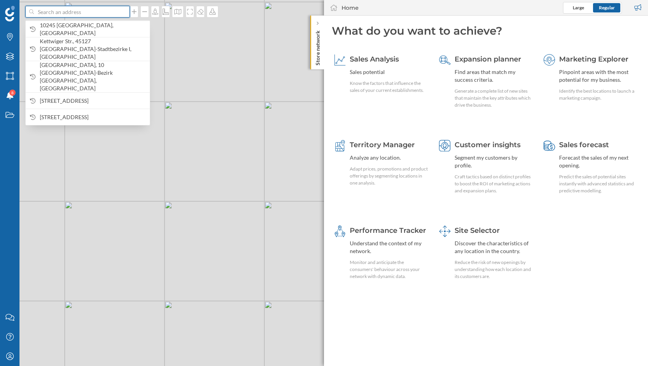
paste input "Marktplatz"
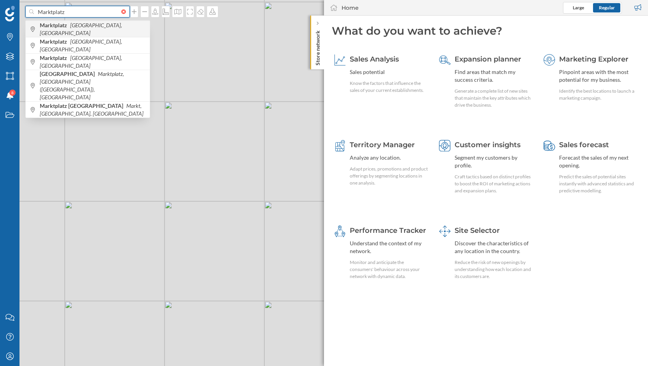
type input "Marktplatz"
click at [84, 27] on icon "[GEOGRAPHIC_DATA], [GEOGRAPHIC_DATA]" at bounding box center [81, 29] width 82 height 14
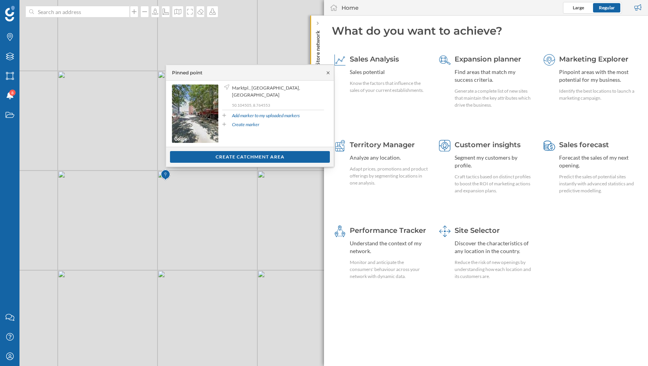
click at [327, 72] on icon at bounding box center [328, 72] width 3 height 3
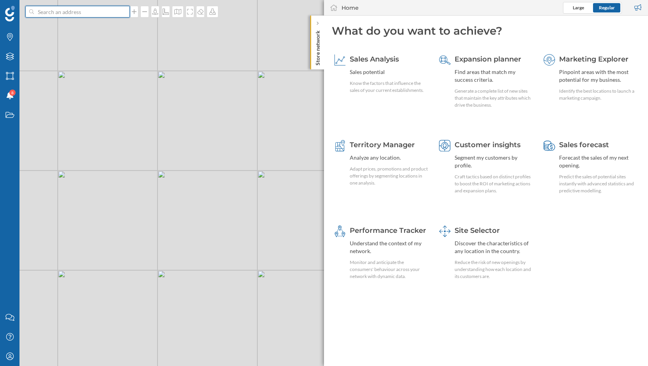
click at [88, 11] on input at bounding box center [77, 12] width 87 height 12
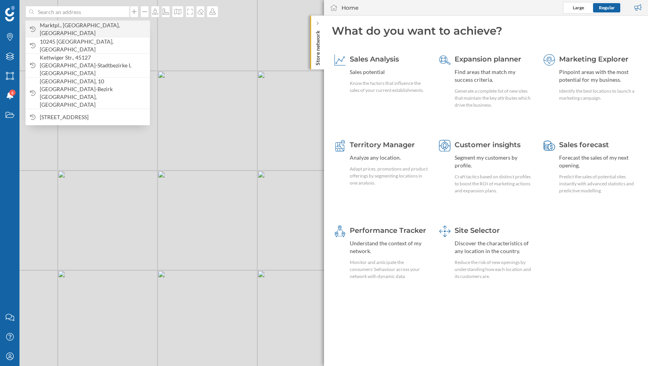
click at [90, 33] on span "Marktpl., [GEOGRAPHIC_DATA], [GEOGRAPHIC_DATA]" at bounding box center [93, 29] width 106 height 16
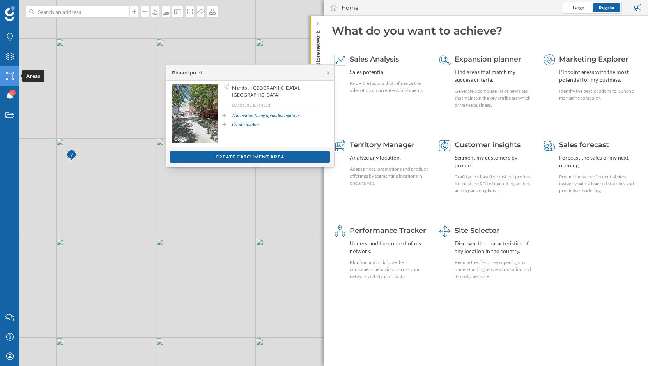
click at [13, 76] on icon "Areas" at bounding box center [10, 76] width 10 height 8
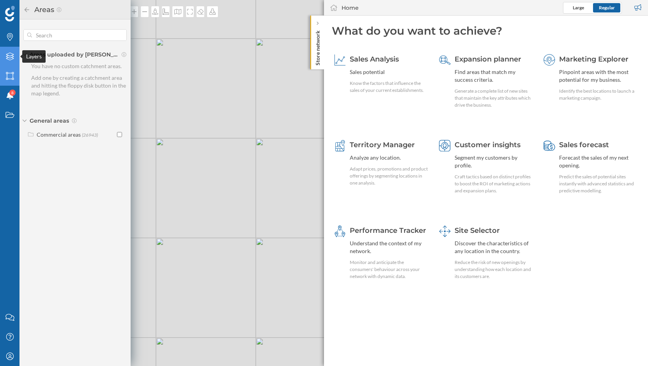
click at [9, 57] on icon "Layers" at bounding box center [10, 57] width 10 height 8
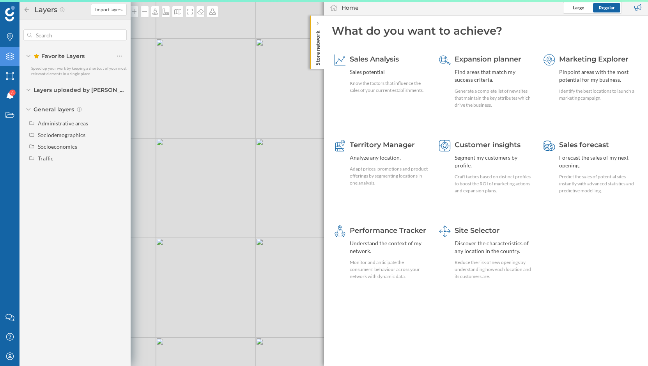
click at [9, 57] on icon "Layers" at bounding box center [10, 57] width 10 height 8
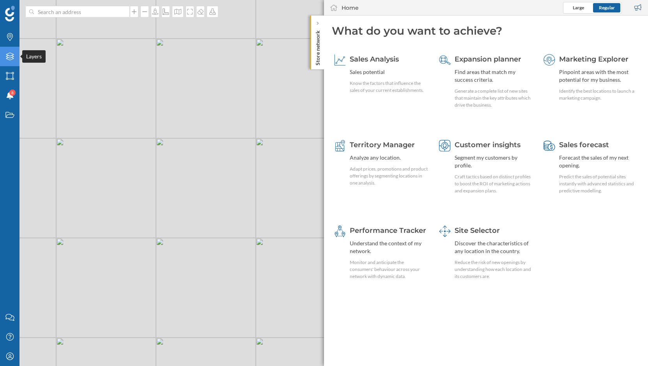
click at [9, 57] on icon "Layers" at bounding box center [10, 57] width 10 height 8
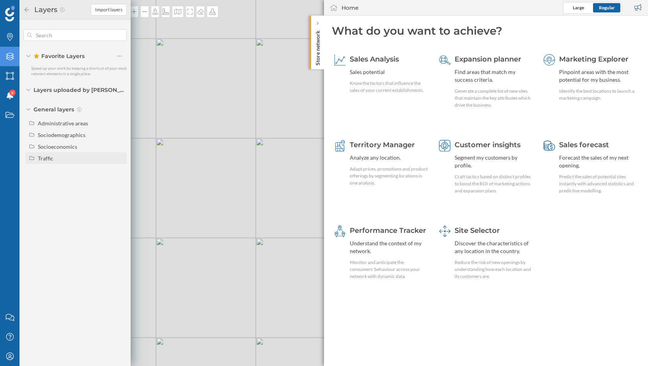
click at [60, 161] on div "Traffic" at bounding box center [81, 158] width 86 height 8
click at [66, 186] on div "Footfall" at bounding box center [68, 181] width 54 height 11
click at [119, 184] on input "Footfall" at bounding box center [121, 181] width 5 height 5
radio input "true"
